Goal: Task Accomplishment & Management: Manage account settings

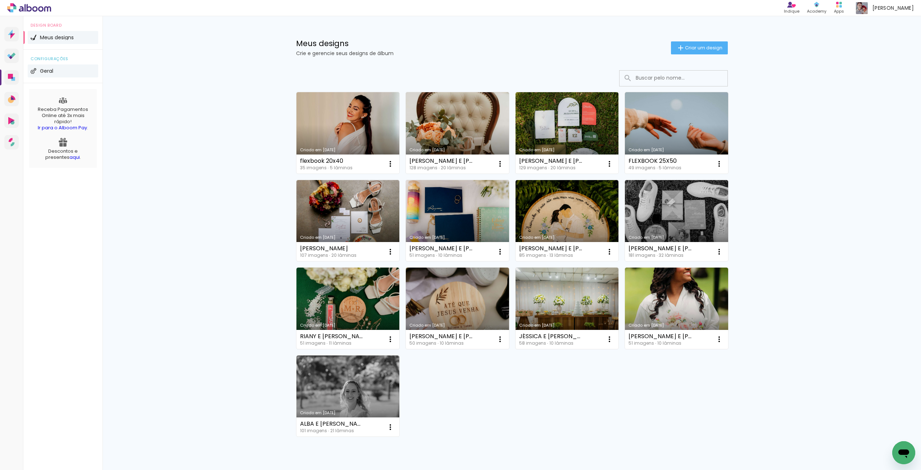
click at [50, 73] on span "Geral" at bounding box center [46, 70] width 13 height 5
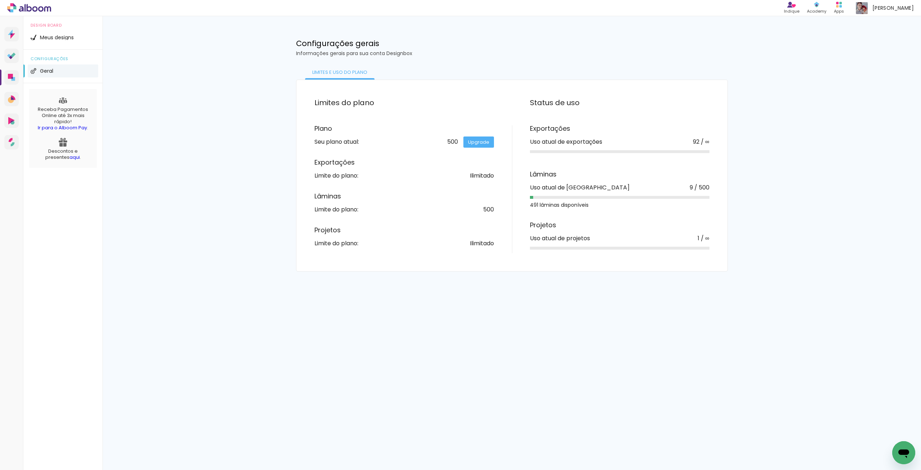
click at [351, 143] on div "Seu plano atual:" at bounding box center [337, 142] width 45 height 6
click at [484, 245] on div "Ilimitado" at bounding box center [482, 243] width 24 height 6
drag, startPoint x: 490, startPoint y: 209, endPoint x: 484, endPoint y: 203, distance: 8.9
click at [488, 208] on div "500" at bounding box center [488, 210] width 11 height 6
click at [474, 177] on div "Ilimitado" at bounding box center [482, 176] width 24 height 6
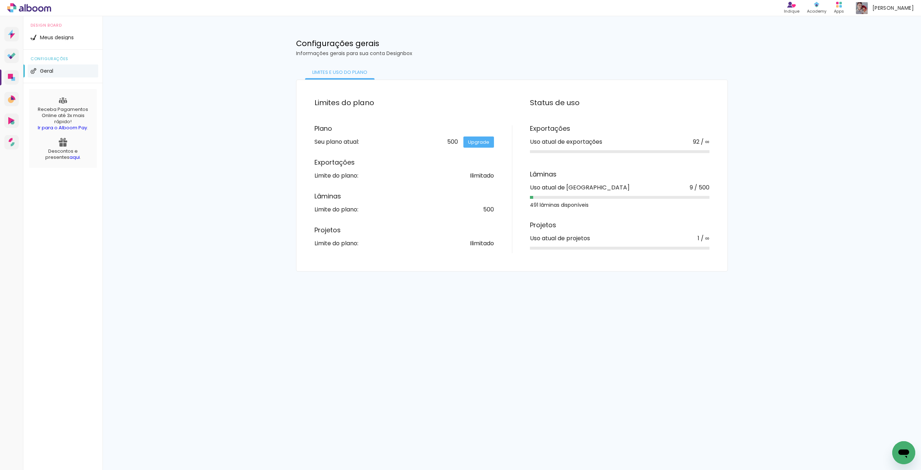
click at [539, 185] on div "Uso atual de [GEOGRAPHIC_DATA]" at bounding box center [580, 188] width 100 height 6
click at [340, 143] on div "Seu plano atual:" at bounding box center [337, 142] width 45 height 6
click at [64, 35] on li "Meus designs" at bounding box center [63, 37] width 71 height 13
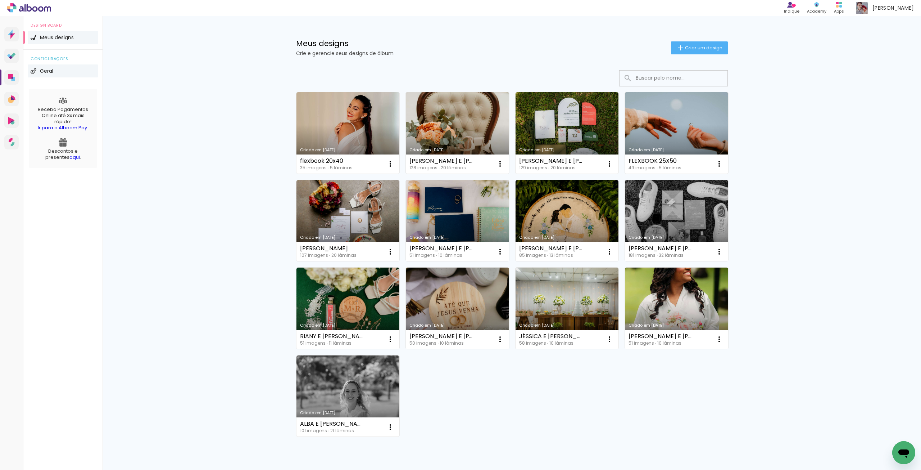
click at [56, 71] on li "Geral" at bounding box center [63, 70] width 71 height 13
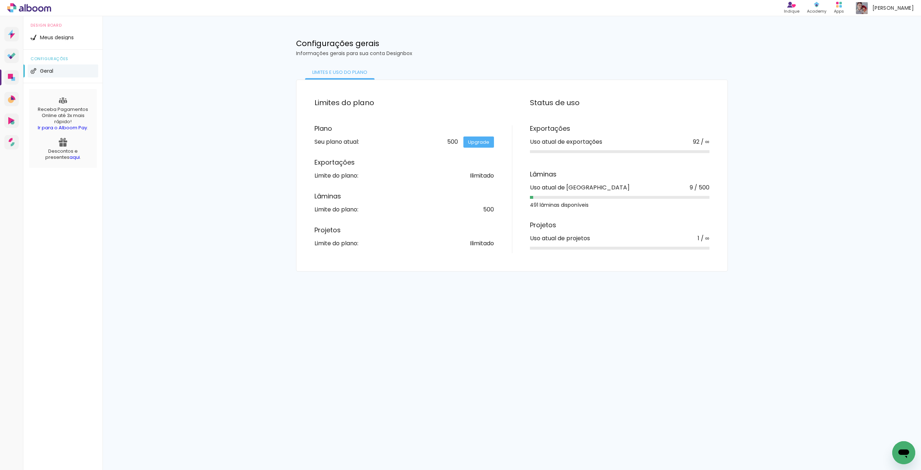
click at [580, 182] on div "Lâminas Uso atual de lâminas 9 / 500 491 lâminas disponíveis" at bounding box center [620, 189] width 180 height 36
click at [581, 182] on div "Lâminas Uso atual de lâminas 9 / 500 491 lâminas disponíveis" at bounding box center [620, 189] width 180 height 36
click at [574, 128] on h3 "Exportações" at bounding box center [620, 128] width 180 height 6
click at [558, 135] on div "Exportações Uso atual de exportações 92 / ∞" at bounding box center [620, 140] width 180 height 31
click at [400, 199] on div "Lâminas Limite do plano: 500" at bounding box center [405, 202] width 180 height 19
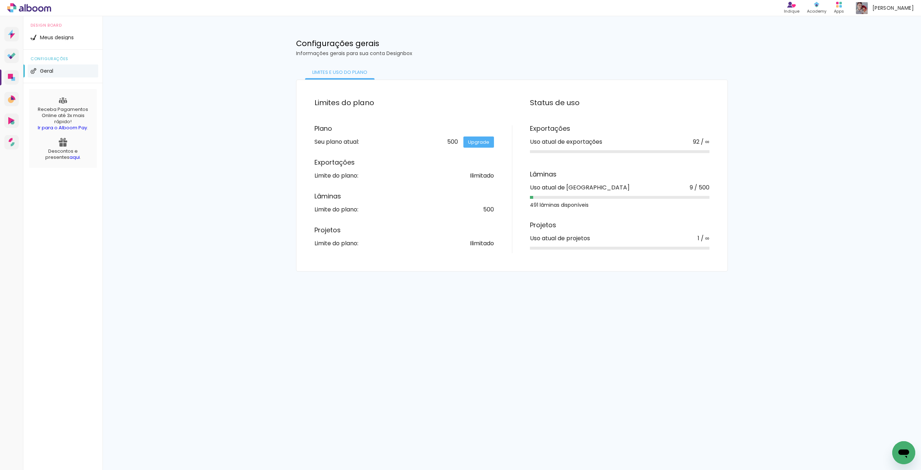
click at [347, 143] on div "Seu plano atual:" at bounding box center [337, 142] width 45 height 6
click at [481, 141] on link "Upgrade" at bounding box center [479, 141] width 31 height 11
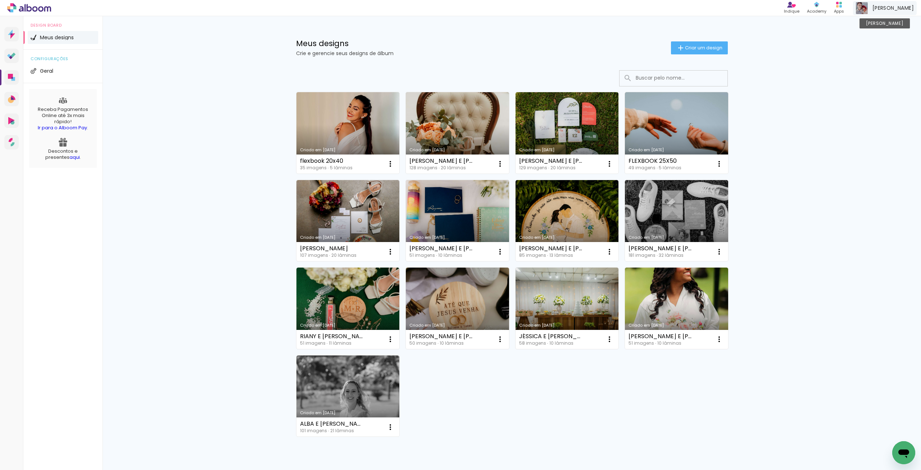
click at [891, 8] on span "[PERSON_NAME]" at bounding box center [893, 8] width 41 height 8
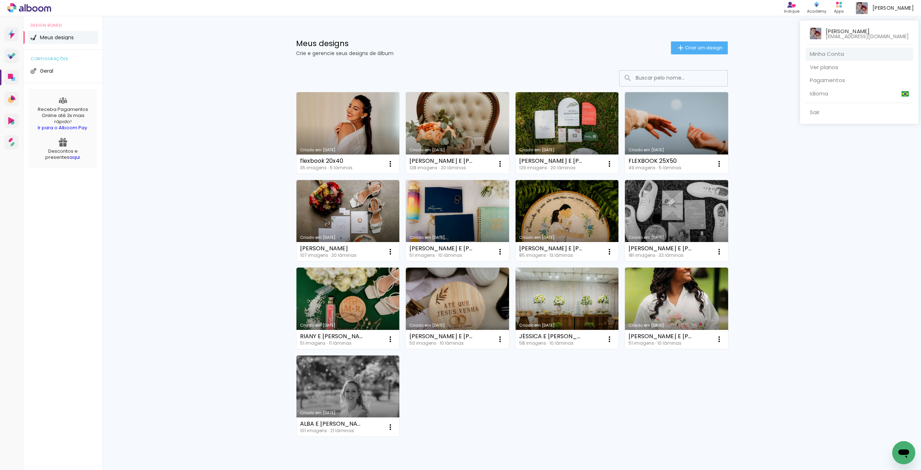
click at [831, 51] on link "Minha Conta" at bounding box center [860, 54] width 108 height 13
